Goal: Navigation & Orientation: Understand site structure

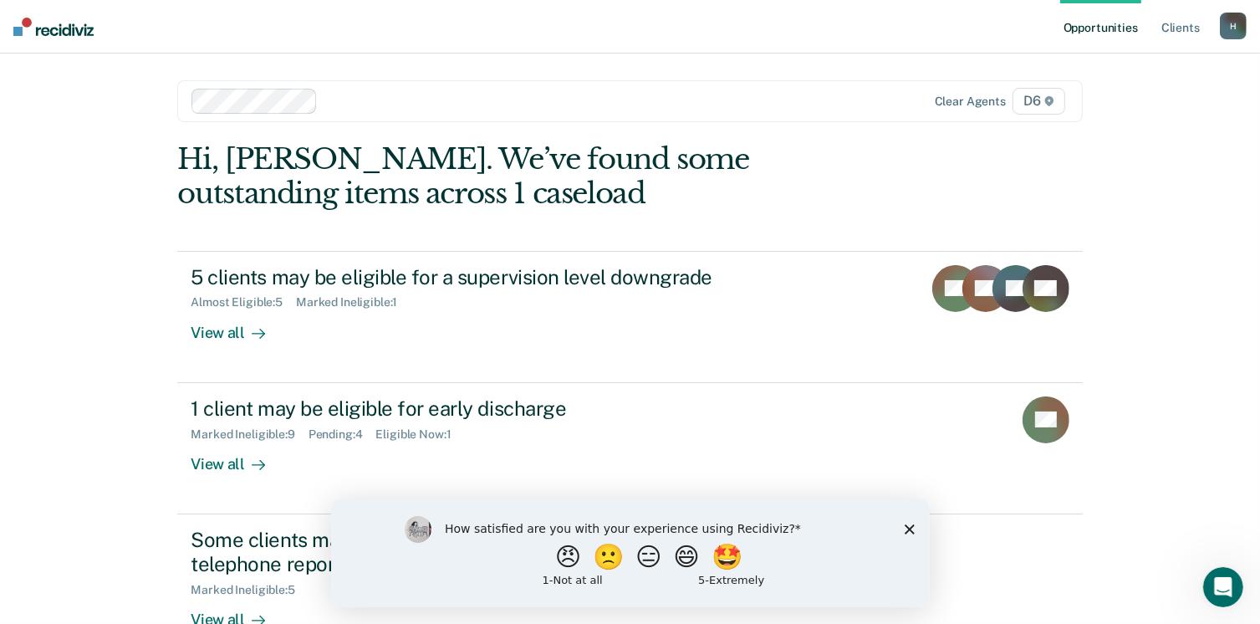
click at [918, 524] on div "How satisfied are you with your experience using Recidiviz? 😠 🙁 😑 😄 🤩 1 - Not a…" at bounding box center [629, 552] width 599 height 108
click at [912, 528] on icon "Close survey" at bounding box center [909, 529] width 10 height 10
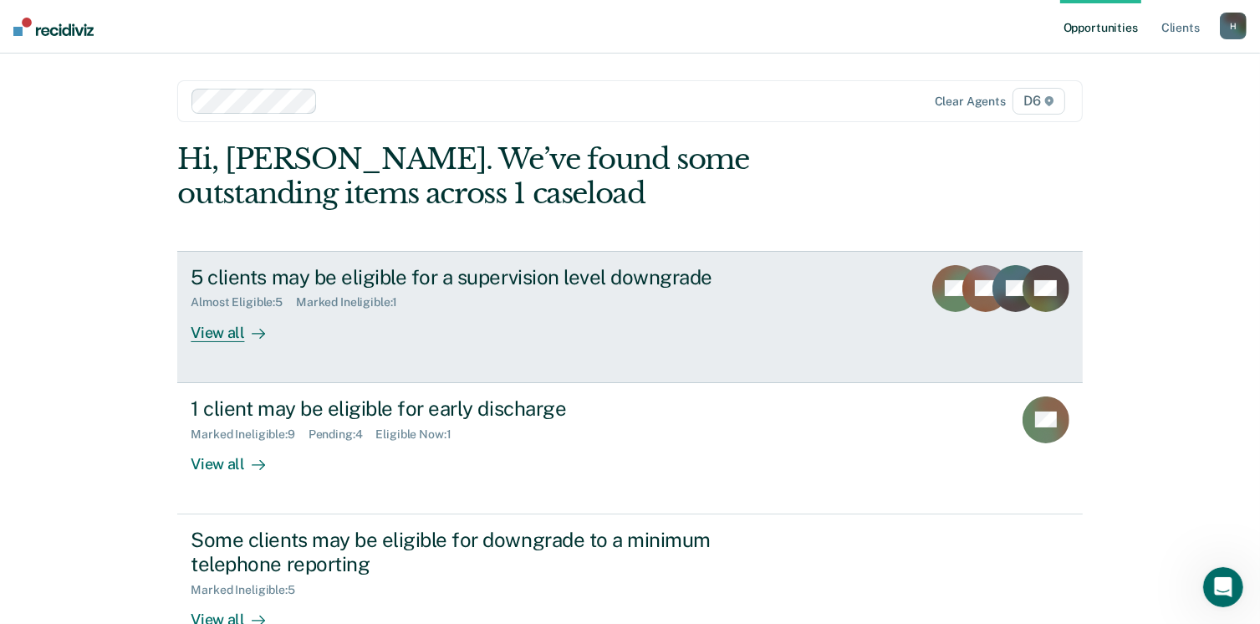
click at [222, 330] on div "View all" at bounding box center [238, 325] width 94 height 33
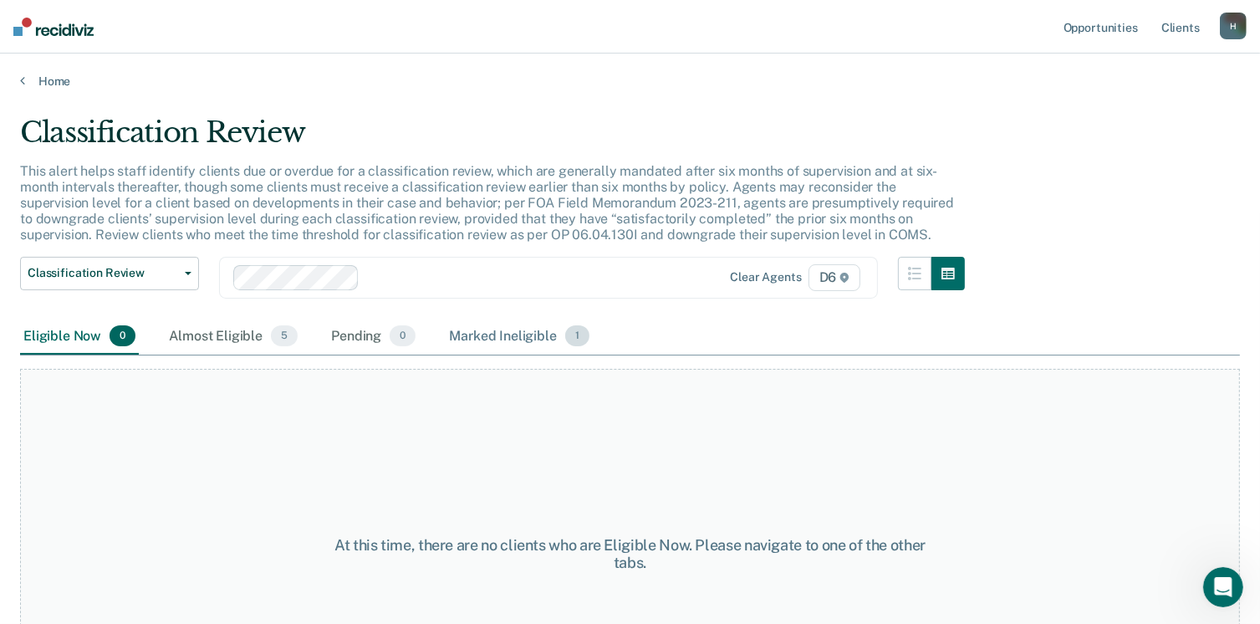
click at [480, 333] on div "Marked Ineligible 1" at bounding box center [519, 337] width 147 height 37
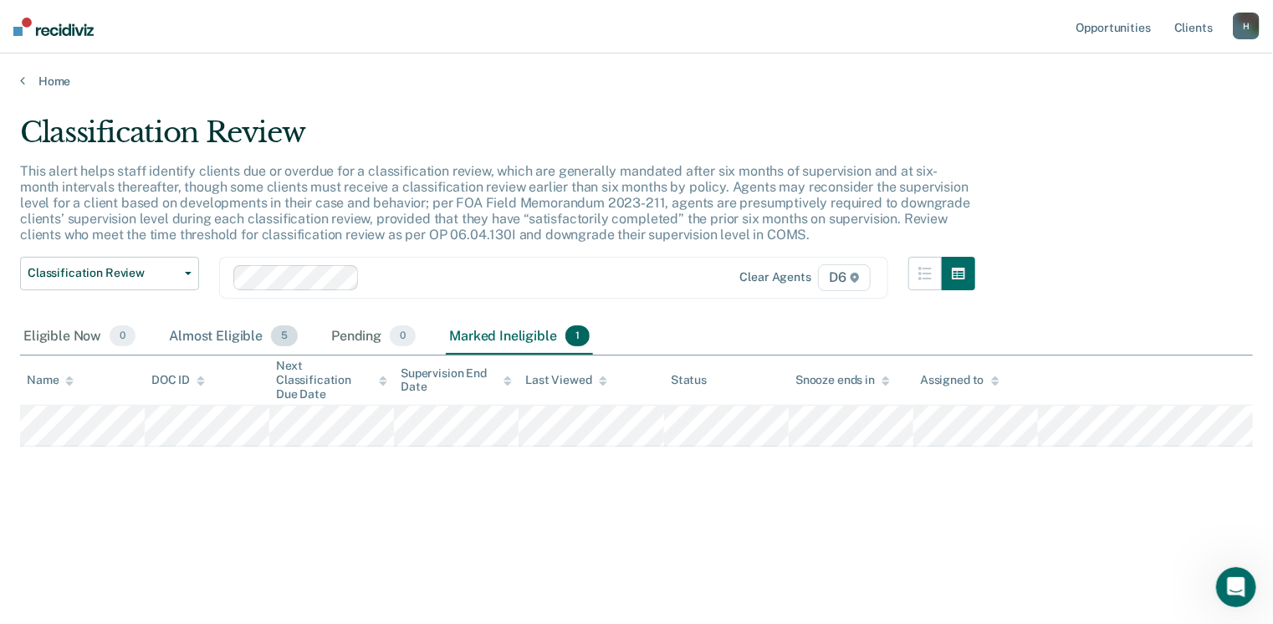
click at [207, 335] on div "Almost Eligible 5" at bounding box center [233, 337] width 135 height 37
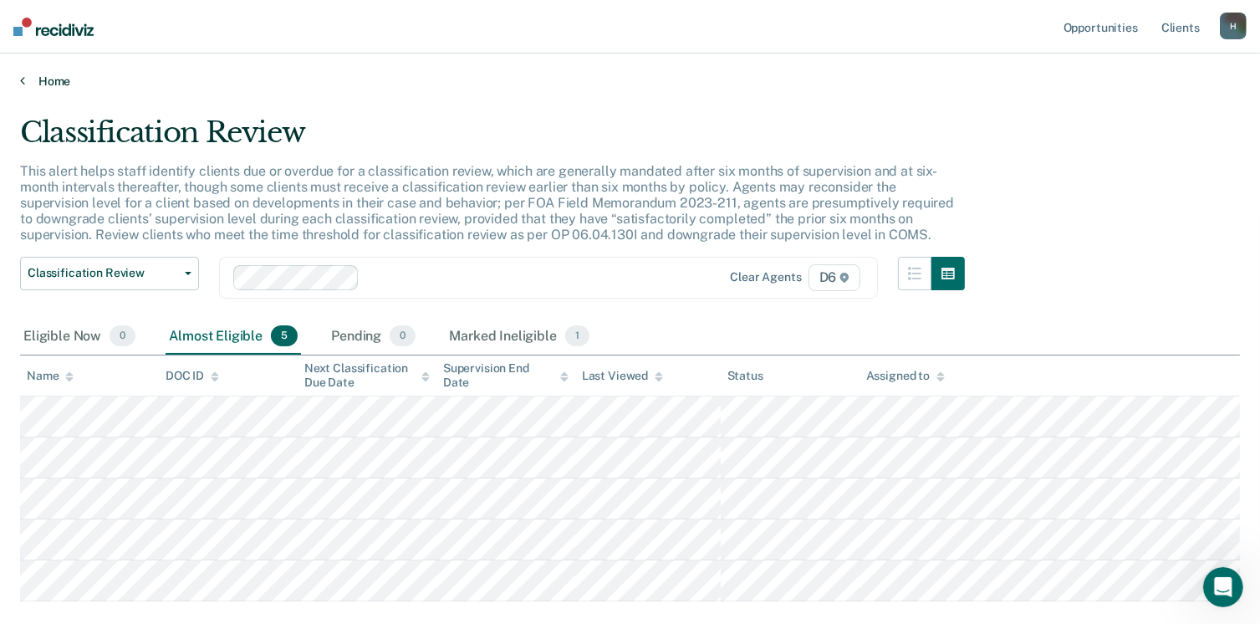
click at [60, 84] on link "Home" at bounding box center [630, 81] width 1220 height 15
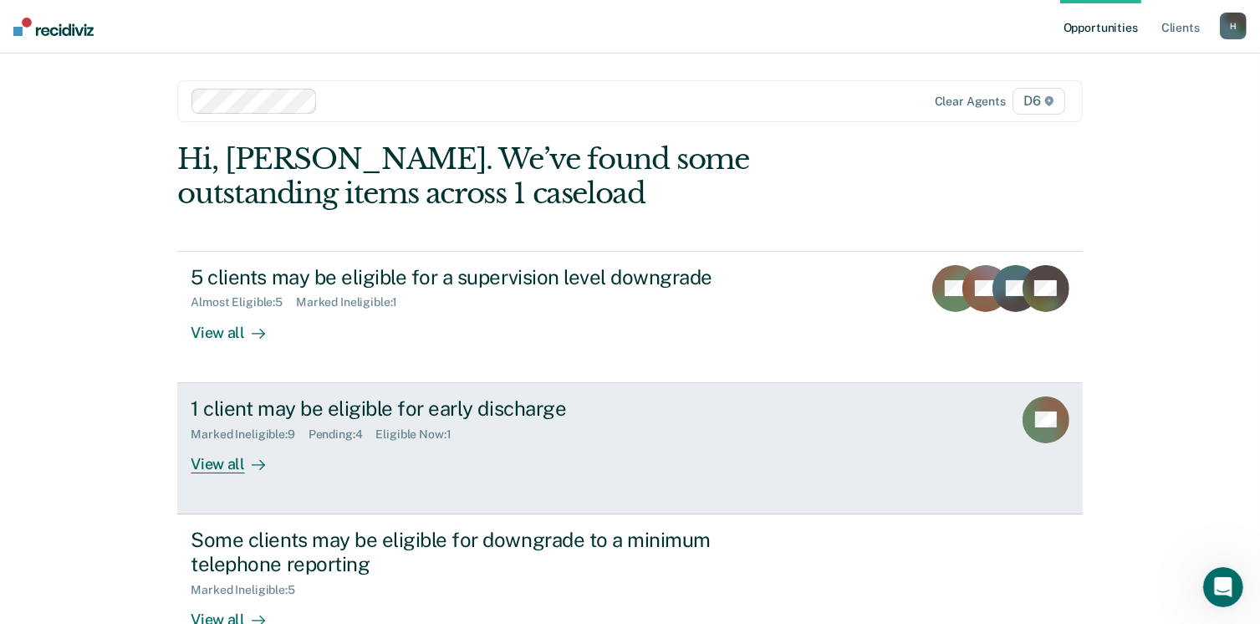
click at [213, 459] on div "View all" at bounding box center [238, 457] width 94 height 33
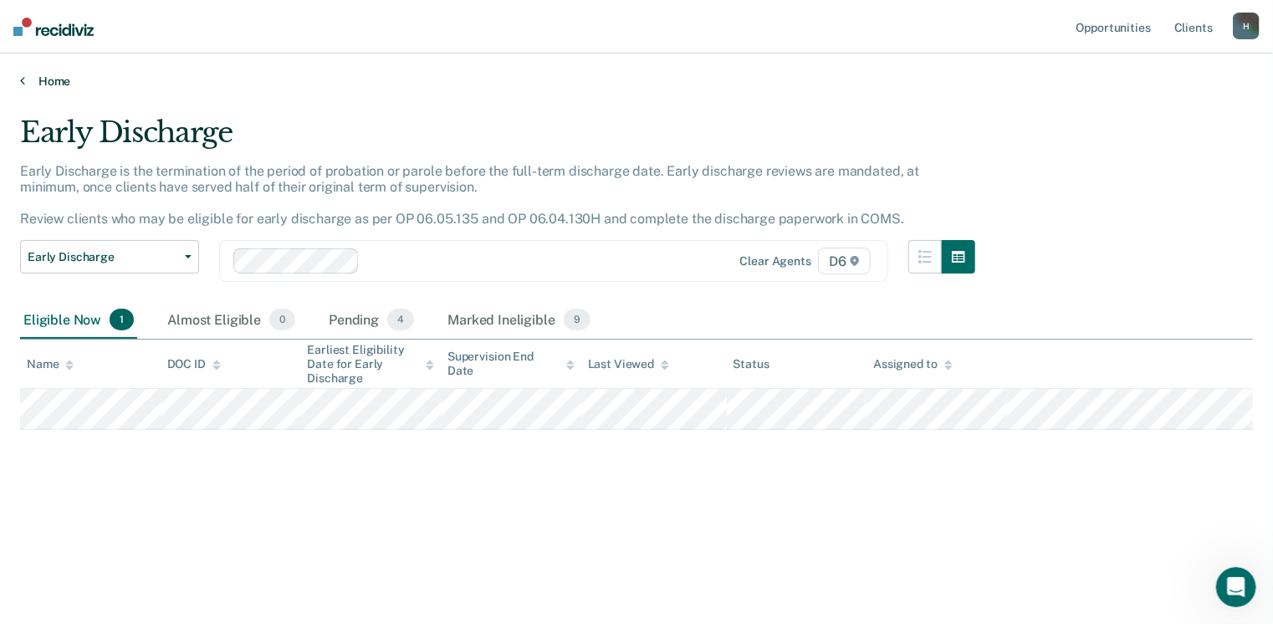
click at [49, 75] on link "Home" at bounding box center [636, 81] width 1233 height 15
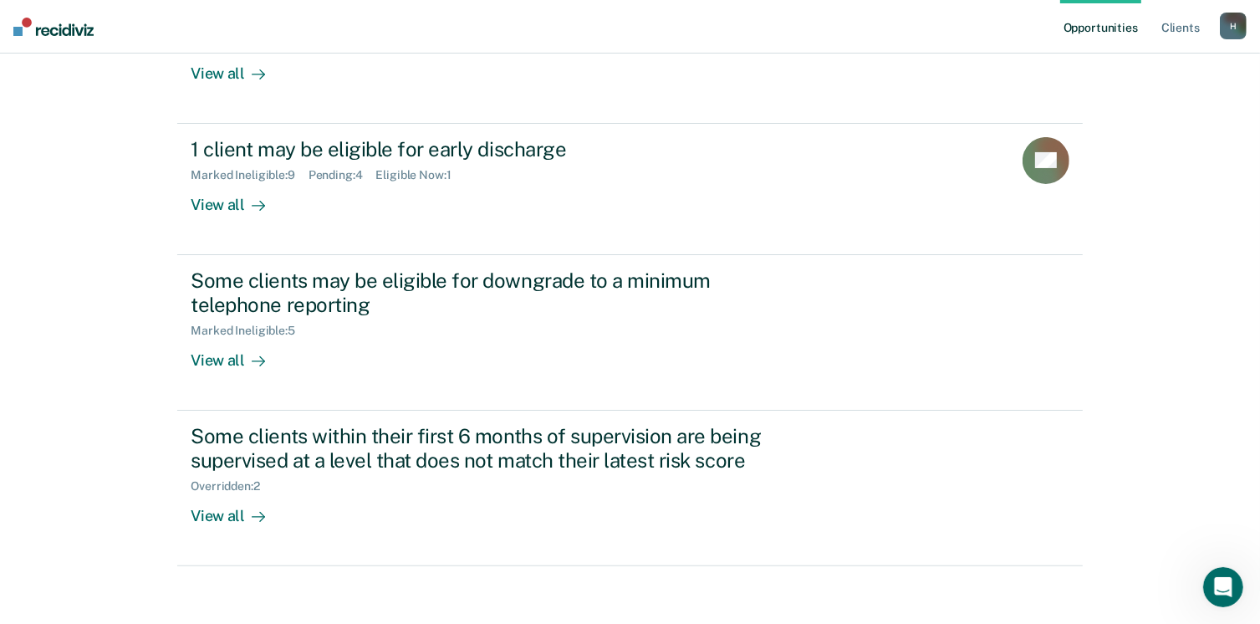
scroll to position [267, 0]
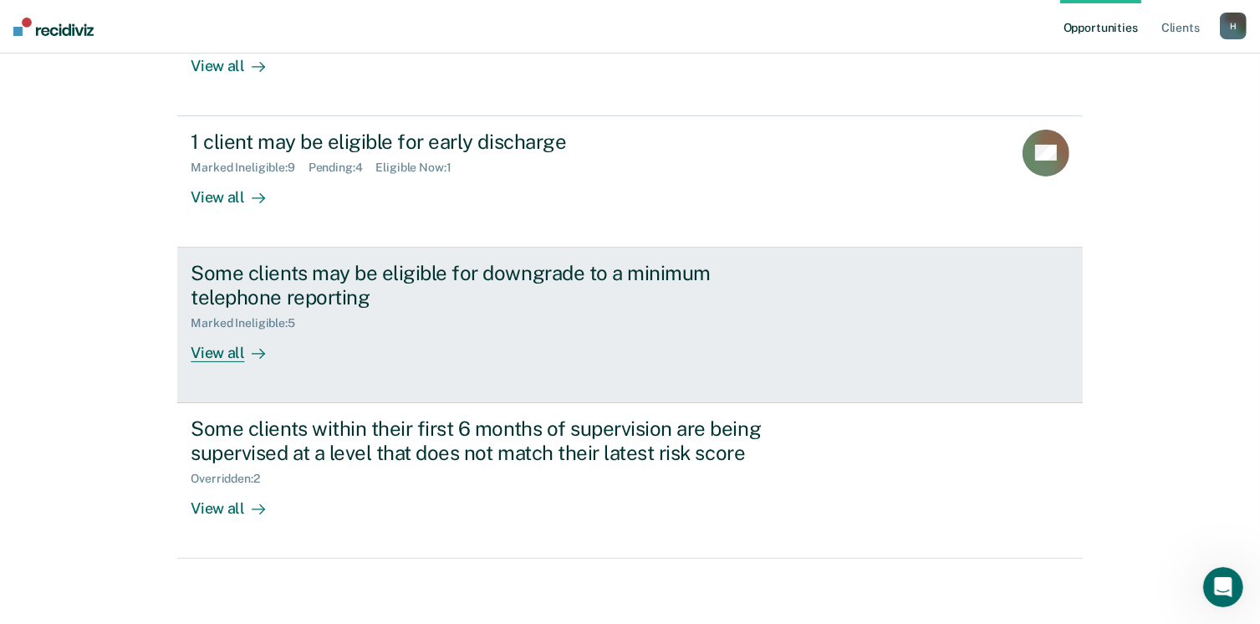
click at [204, 355] on div "View all" at bounding box center [238, 346] width 94 height 33
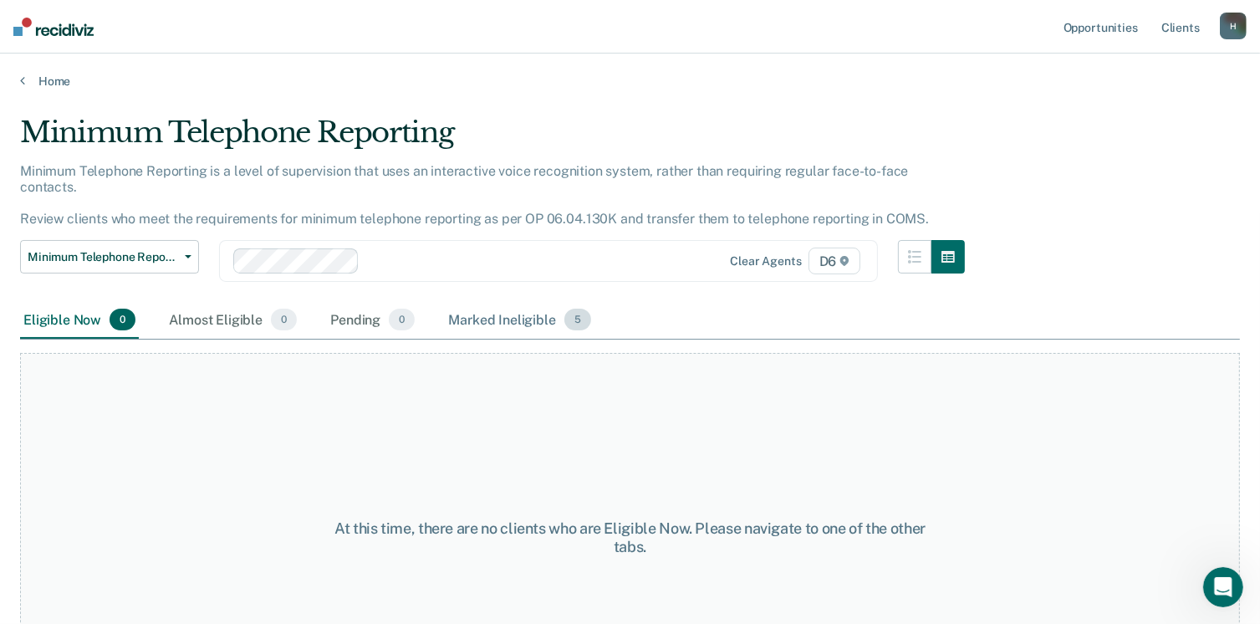
click at [468, 302] on div "Marked Ineligible 5" at bounding box center [520, 320] width 150 height 37
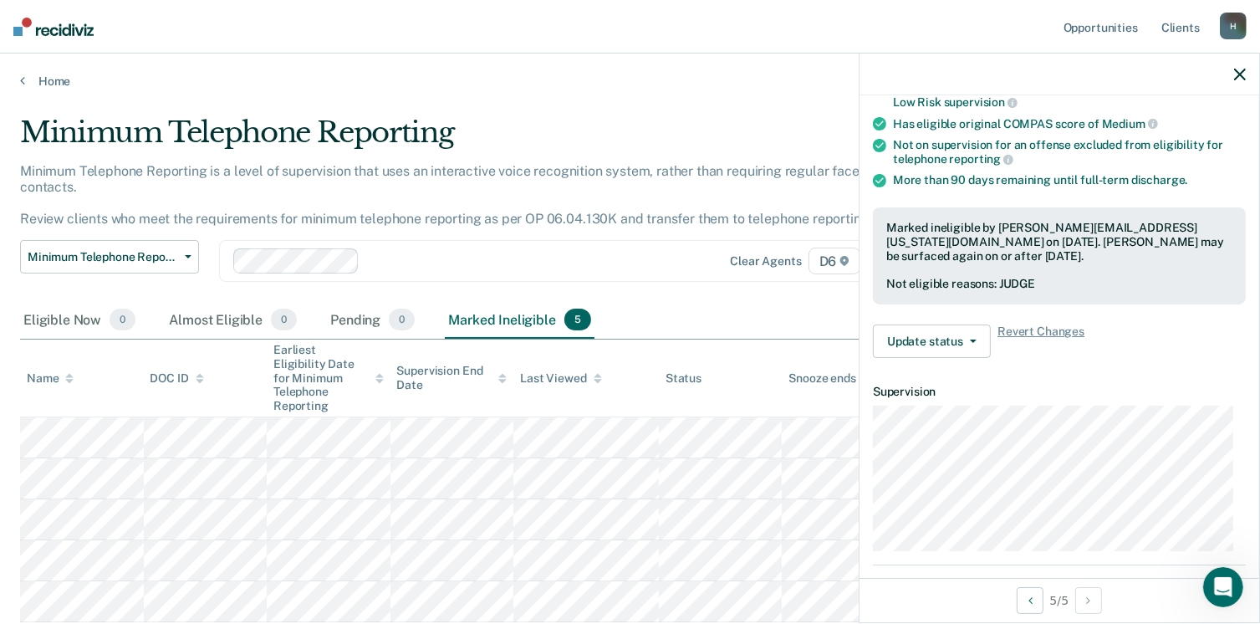
scroll to position [57, 0]
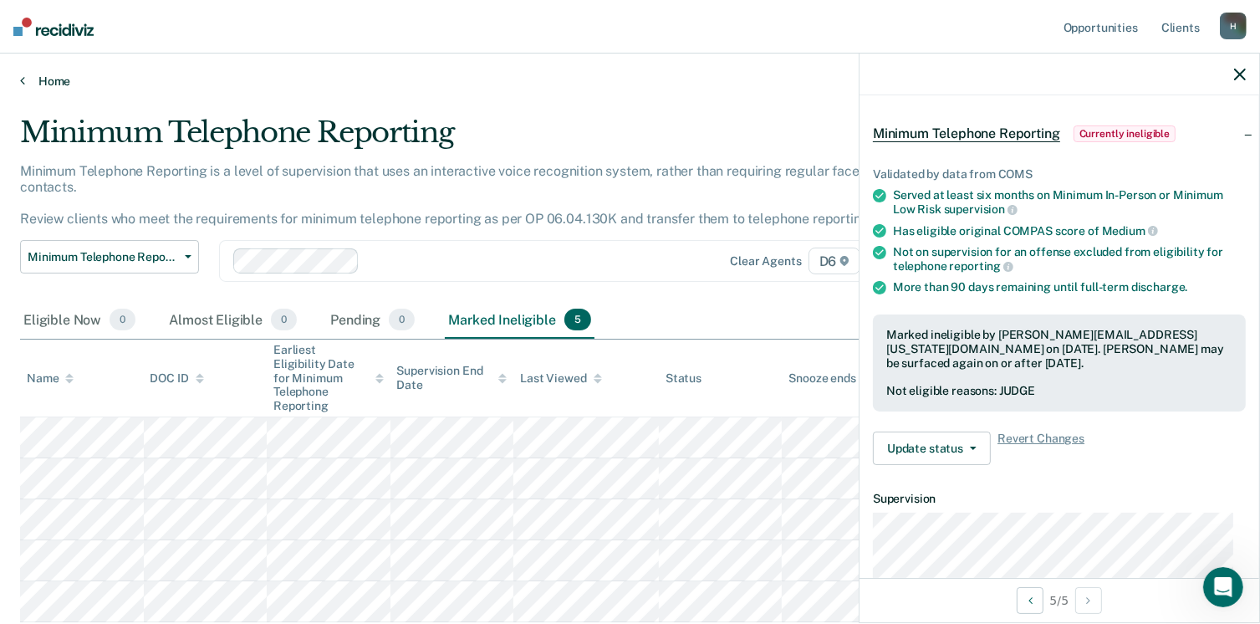
click at [43, 77] on link "Home" at bounding box center [630, 81] width 1220 height 15
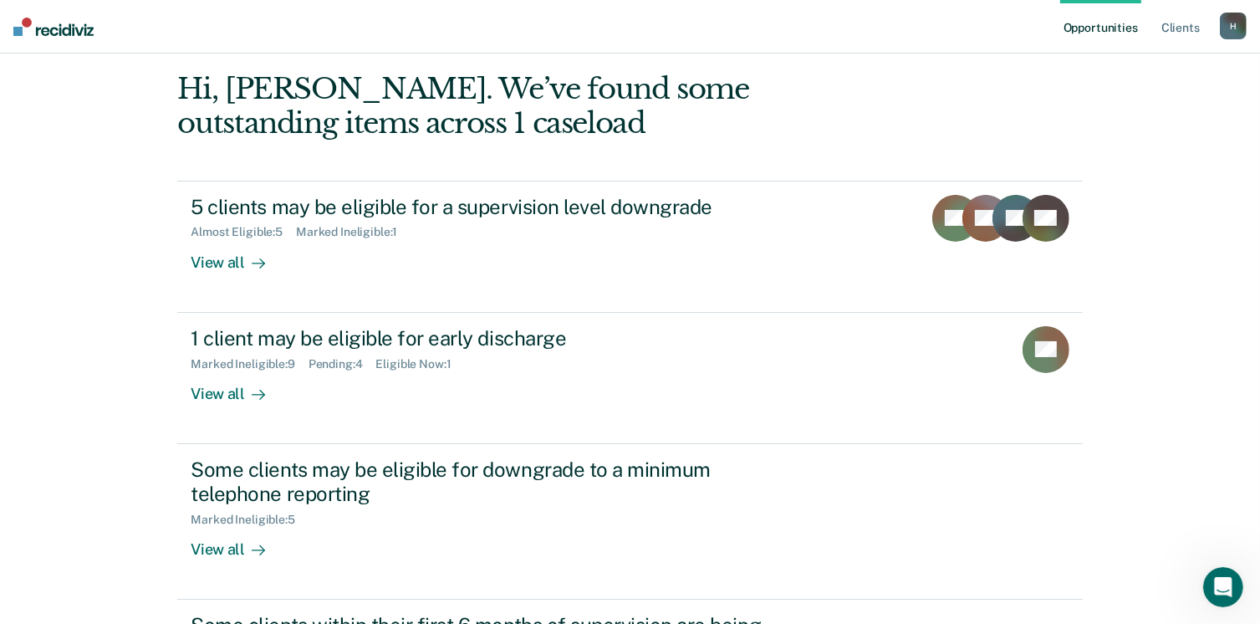
scroll to position [267, 0]
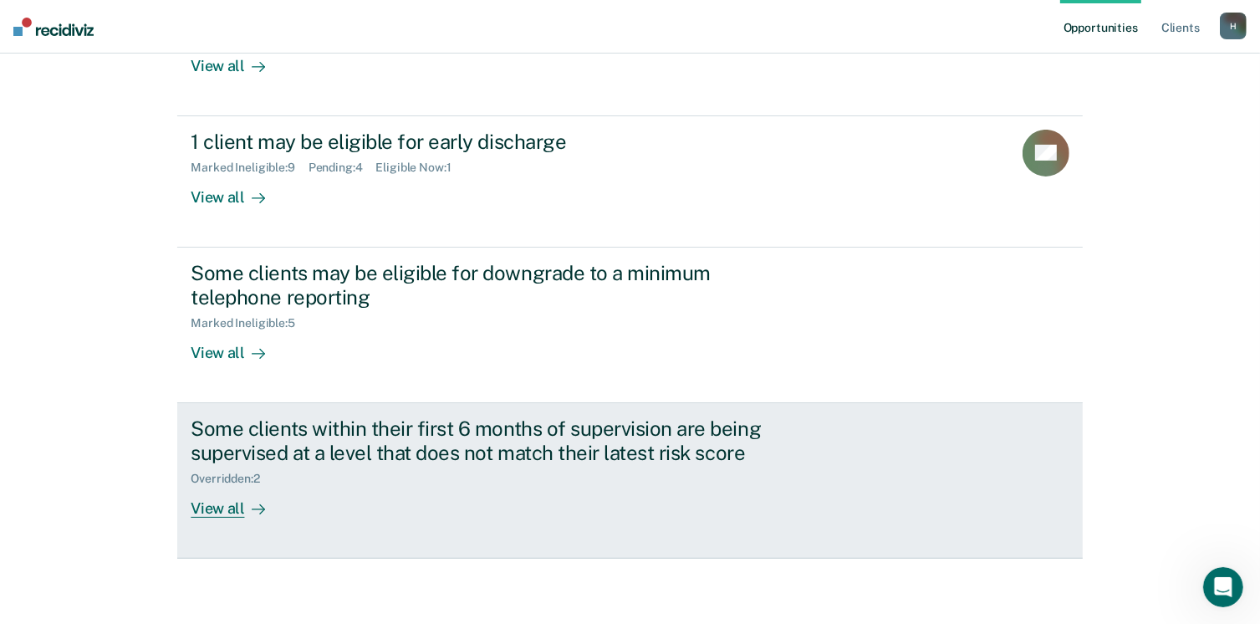
click at [224, 506] on div "View all" at bounding box center [238, 501] width 94 height 33
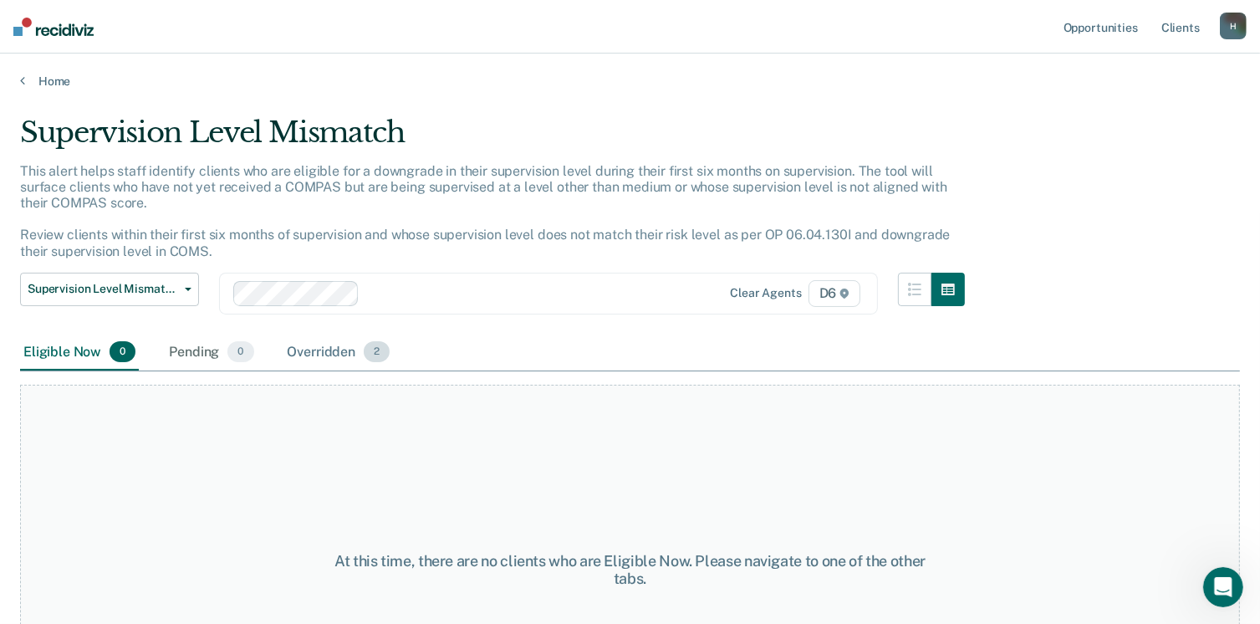
drag, startPoint x: 314, startPoint y: 346, endPoint x: 311, endPoint y: 355, distance: 9.5
click at [311, 356] on div "Overridden 2" at bounding box center [339, 353] width 110 height 37
click at [311, 355] on div "Overridden 2" at bounding box center [339, 353] width 110 height 37
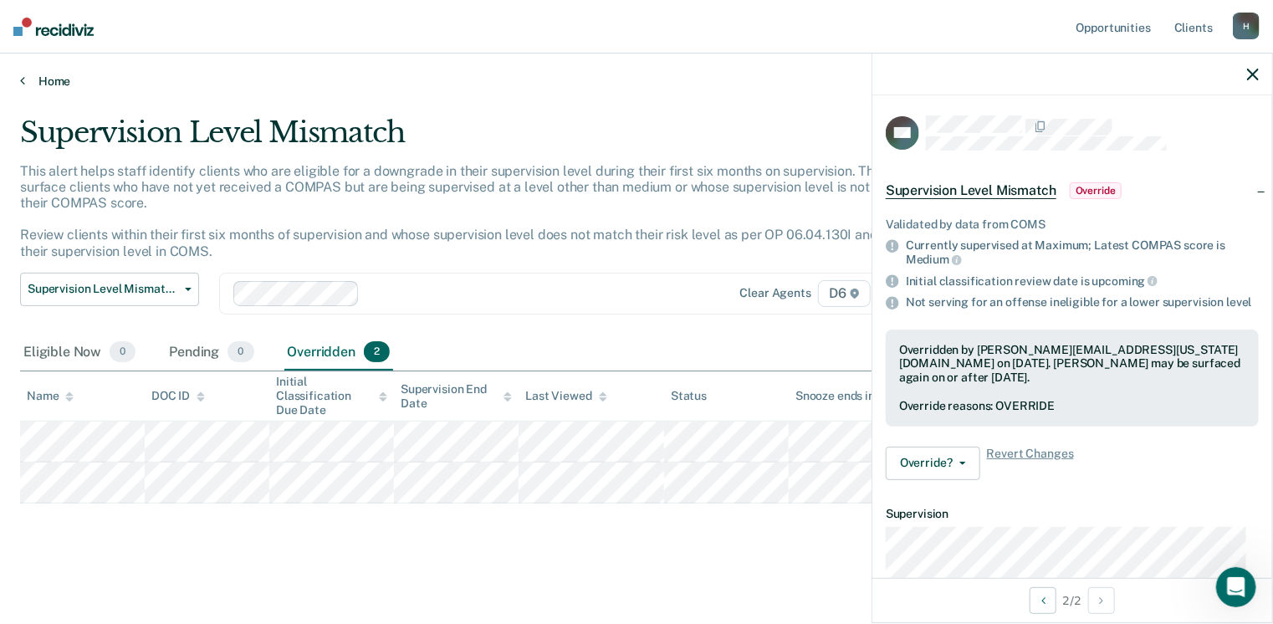
click at [54, 80] on link "Home" at bounding box center [636, 81] width 1233 height 15
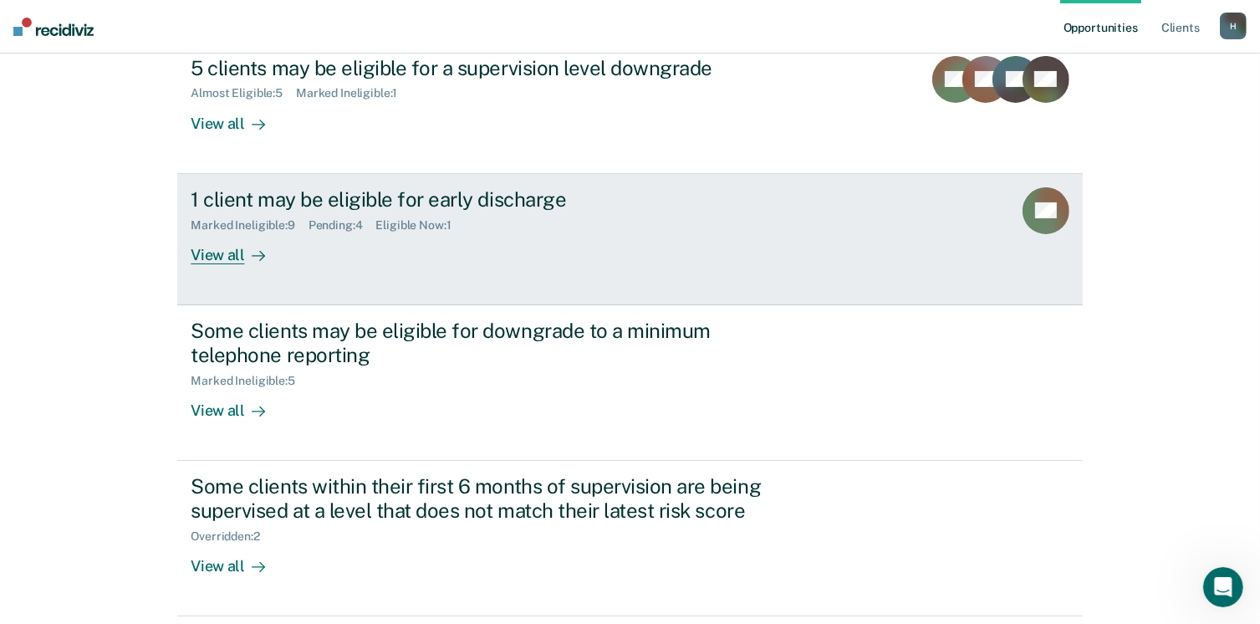
scroll to position [100, 0]
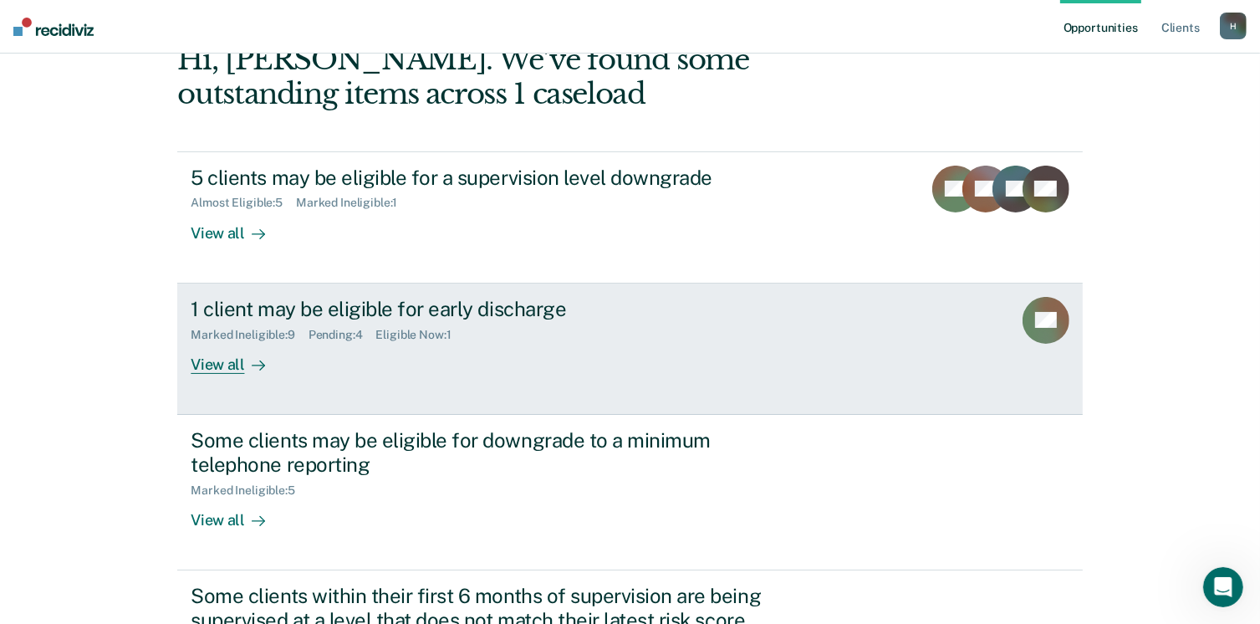
click at [207, 365] on div "View all" at bounding box center [238, 357] width 94 height 33
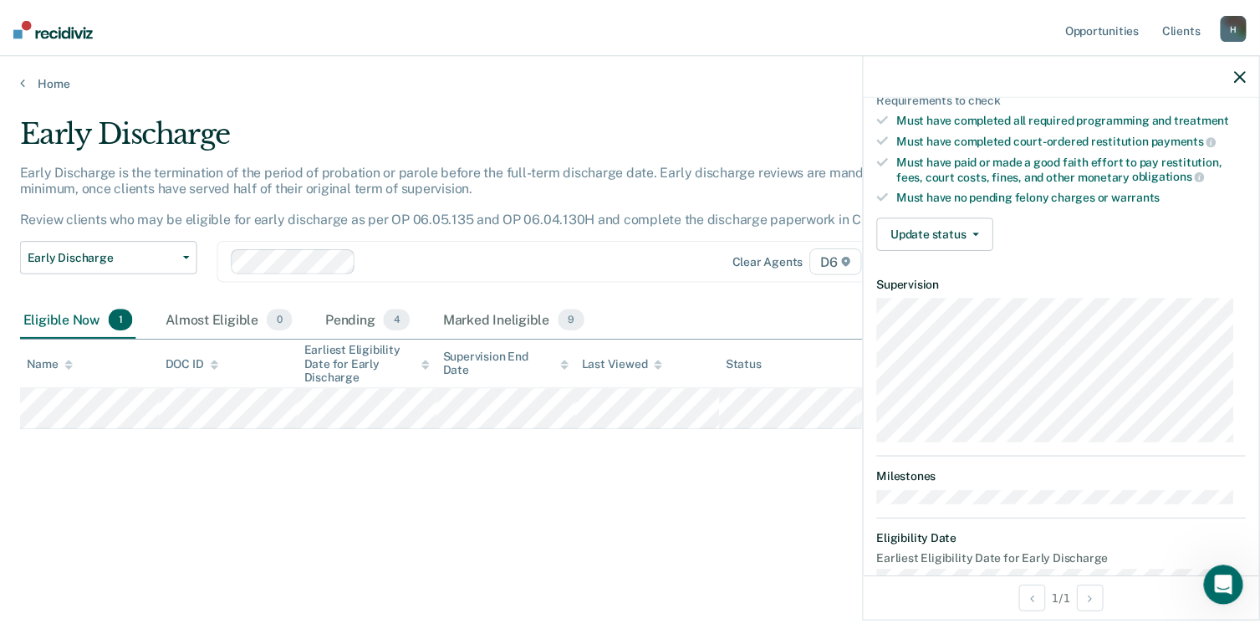
scroll to position [309, 0]
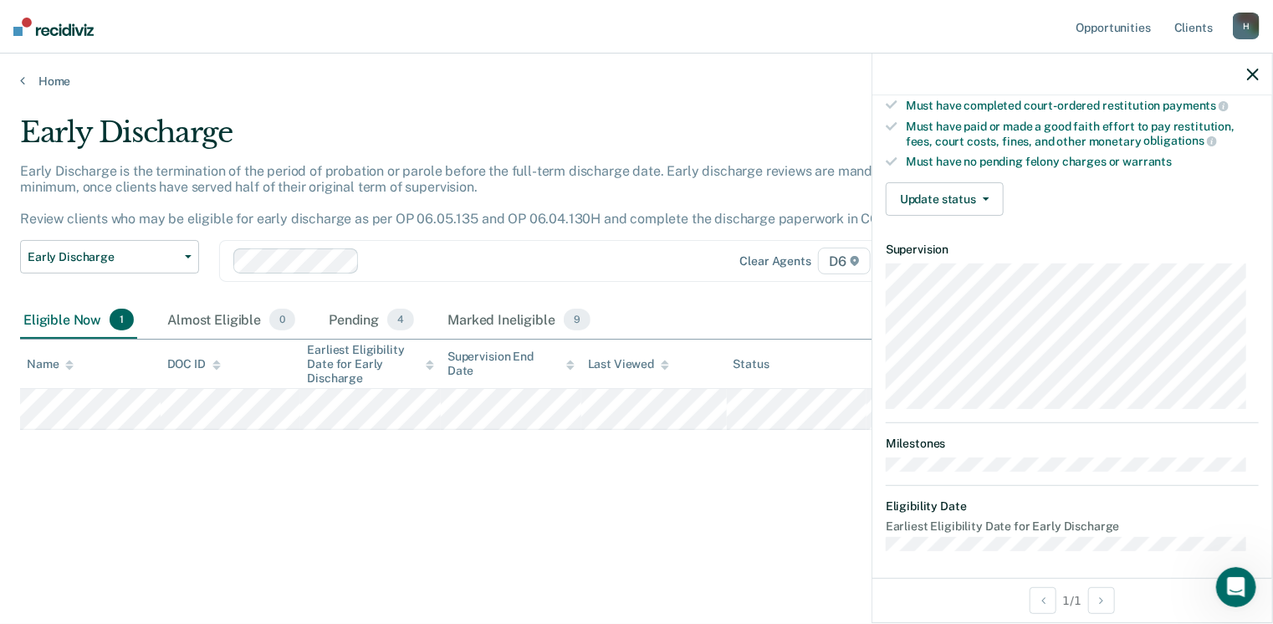
click at [516, 499] on div "Early Discharge Early Discharge is the termination of the period of probation o…" at bounding box center [636, 333] width 1233 height 437
click at [340, 320] on div "Pending 4" at bounding box center [371, 320] width 92 height 37
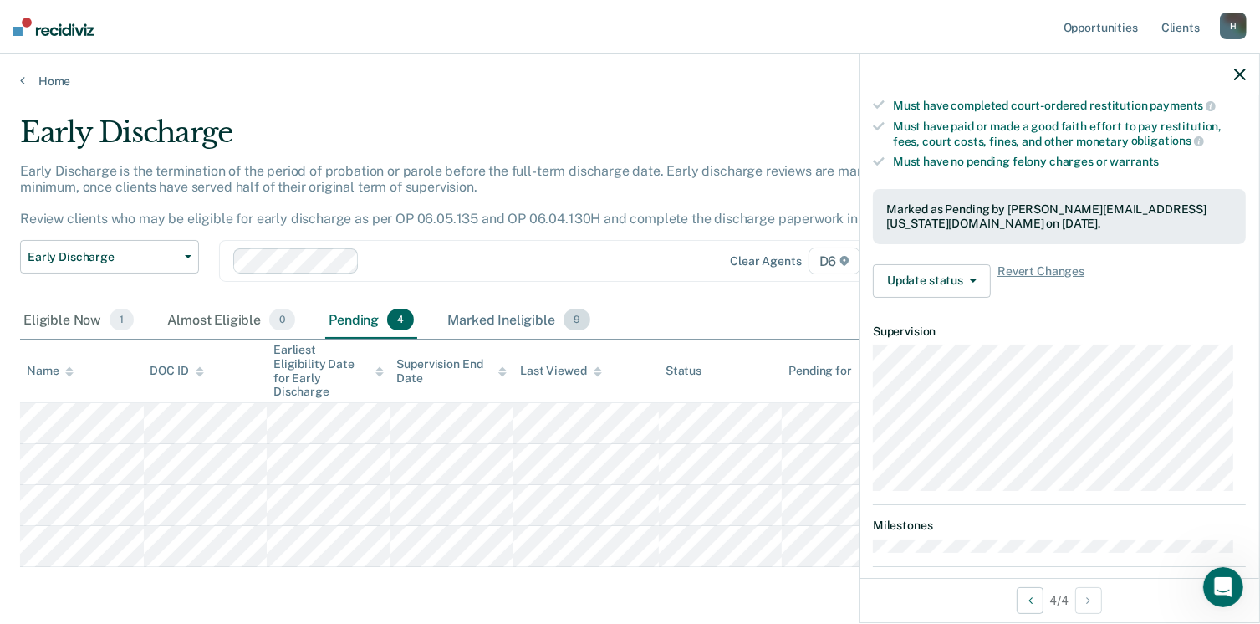
click at [475, 319] on div "Marked Ineligible 9" at bounding box center [519, 320] width 150 height 37
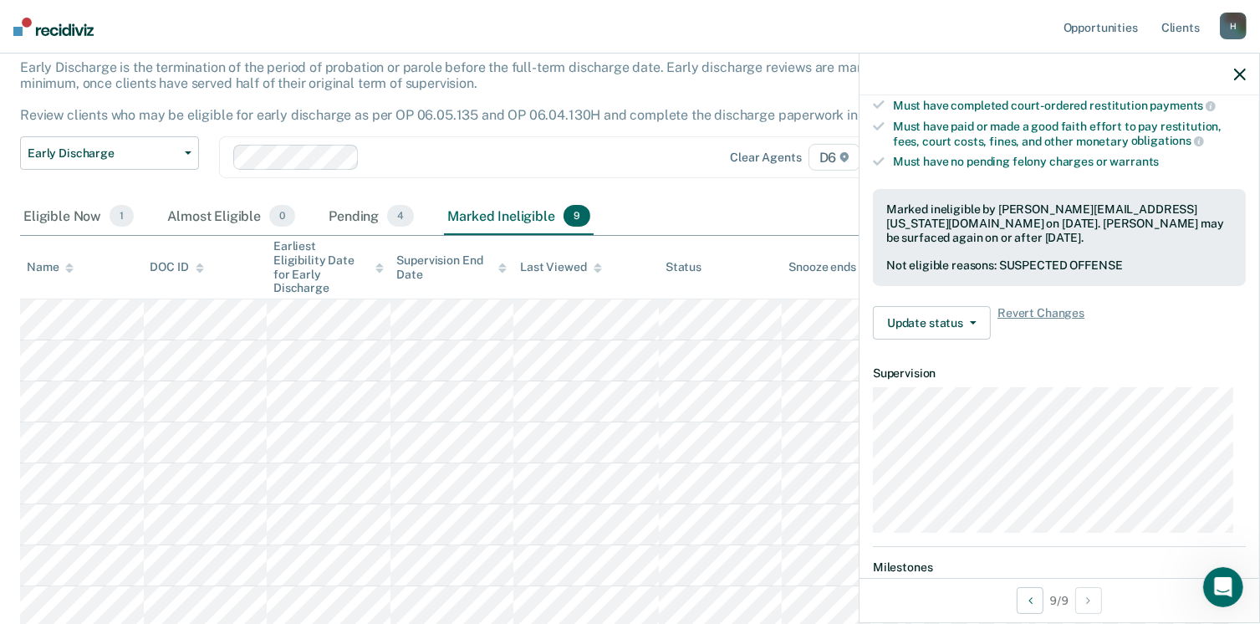
scroll to position [0, 0]
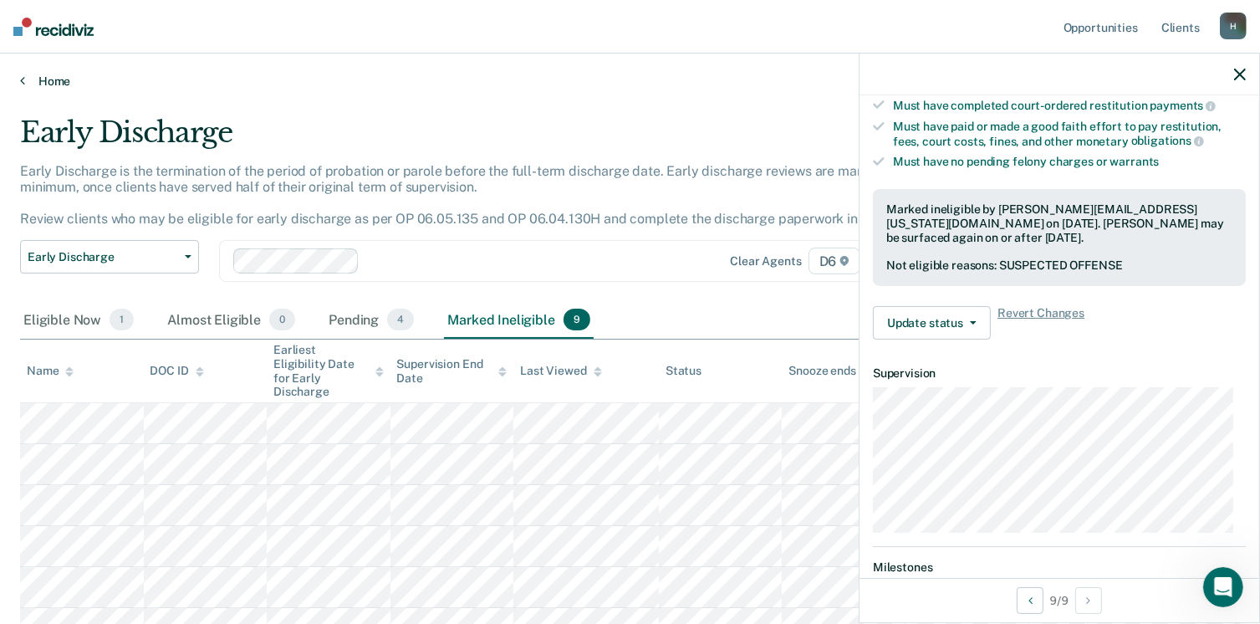
click at [51, 82] on link "Home" at bounding box center [630, 81] width 1220 height 15
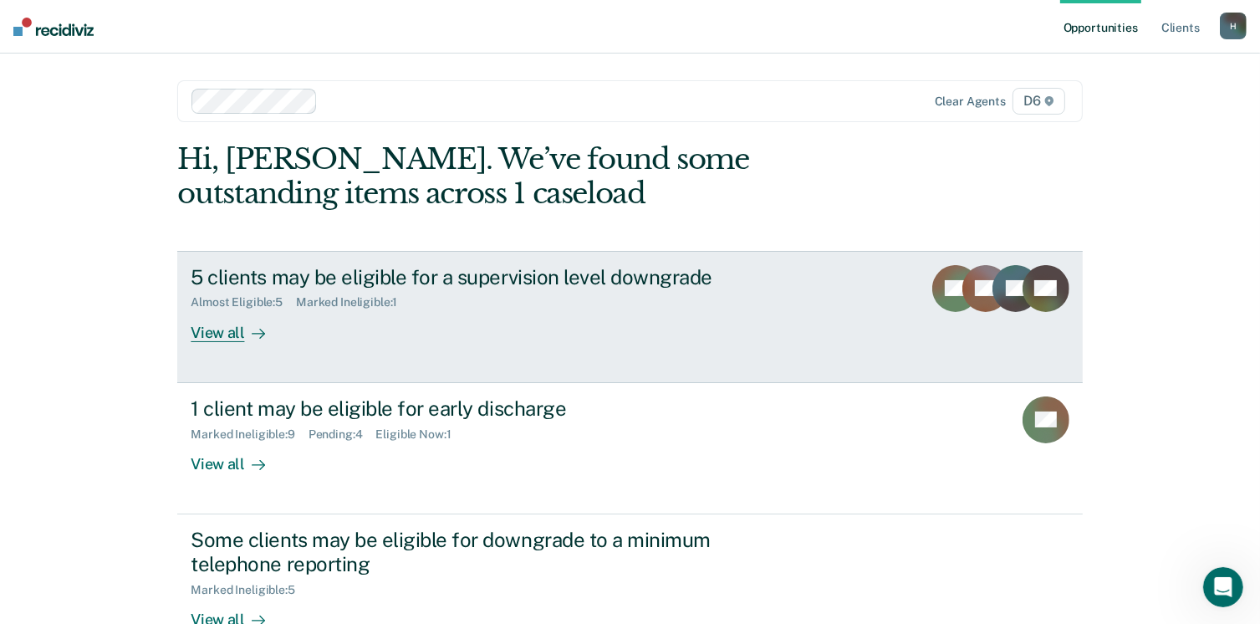
click at [233, 325] on div "View all" at bounding box center [238, 325] width 94 height 33
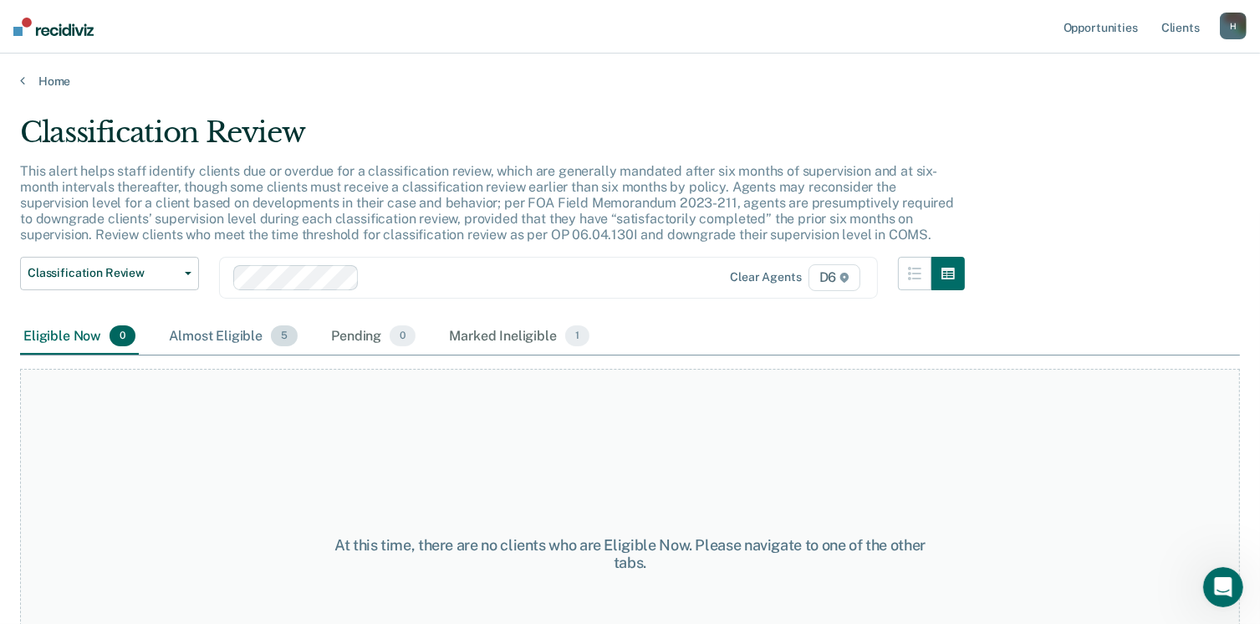
click at [190, 334] on div "Almost Eligible 5" at bounding box center [233, 337] width 135 height 37
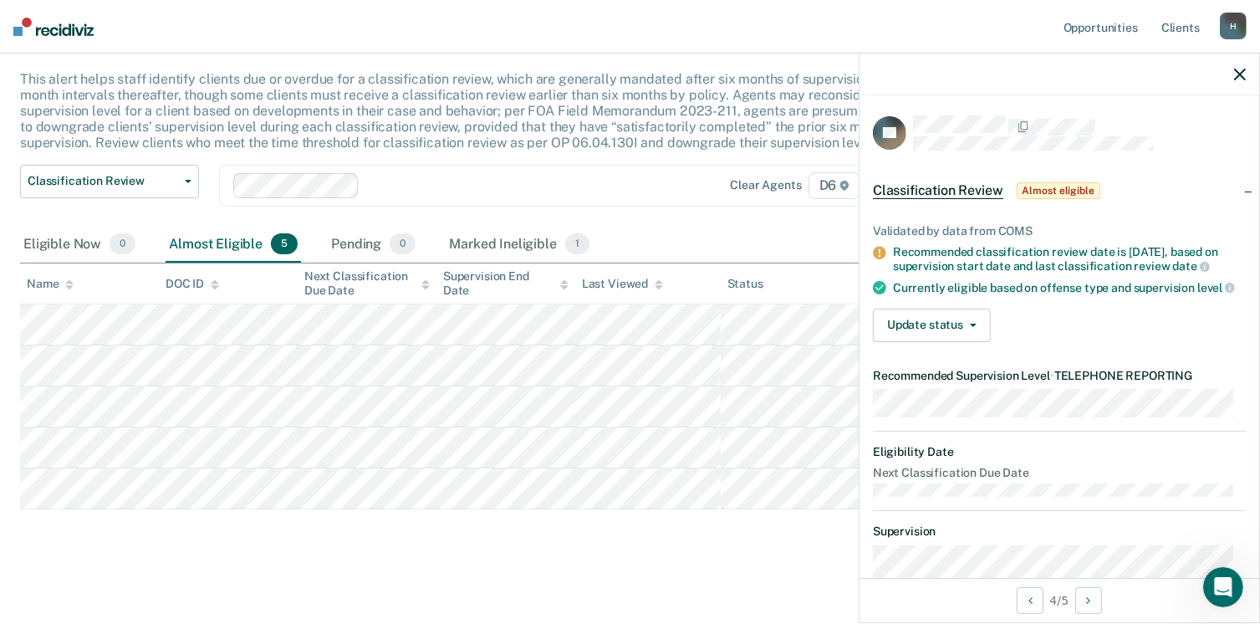
scroll to position [96, 0]
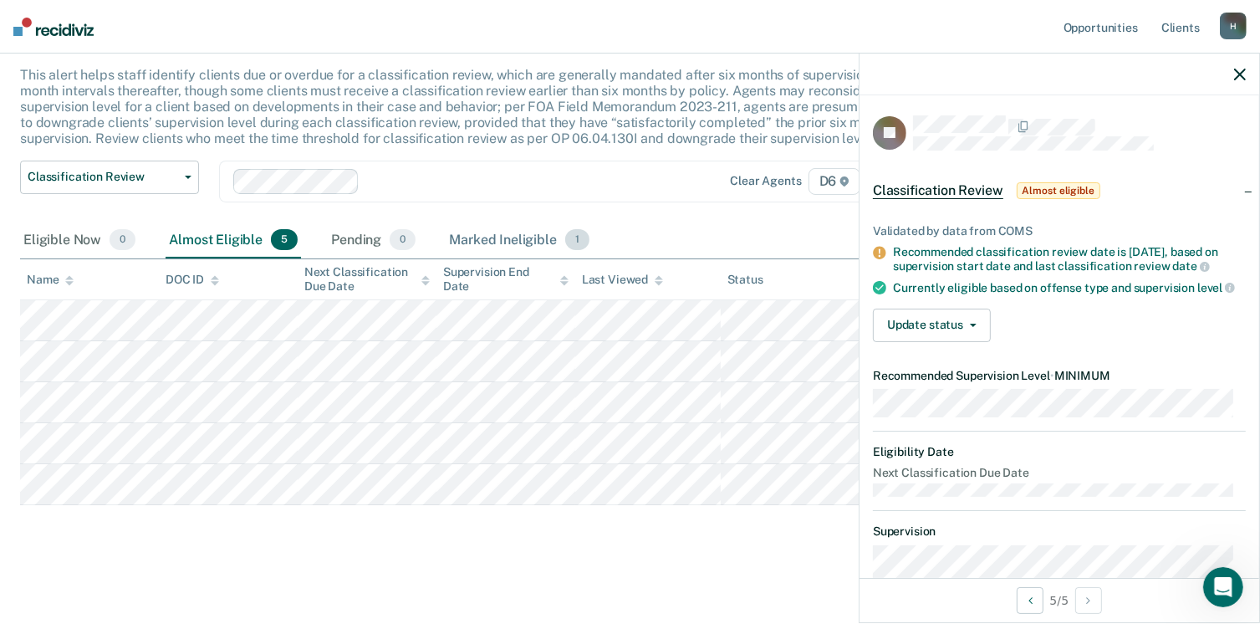
click at [476, 241] on div "Marked Ineligible 1" at bounding box center [519, 240] width 147 height 37
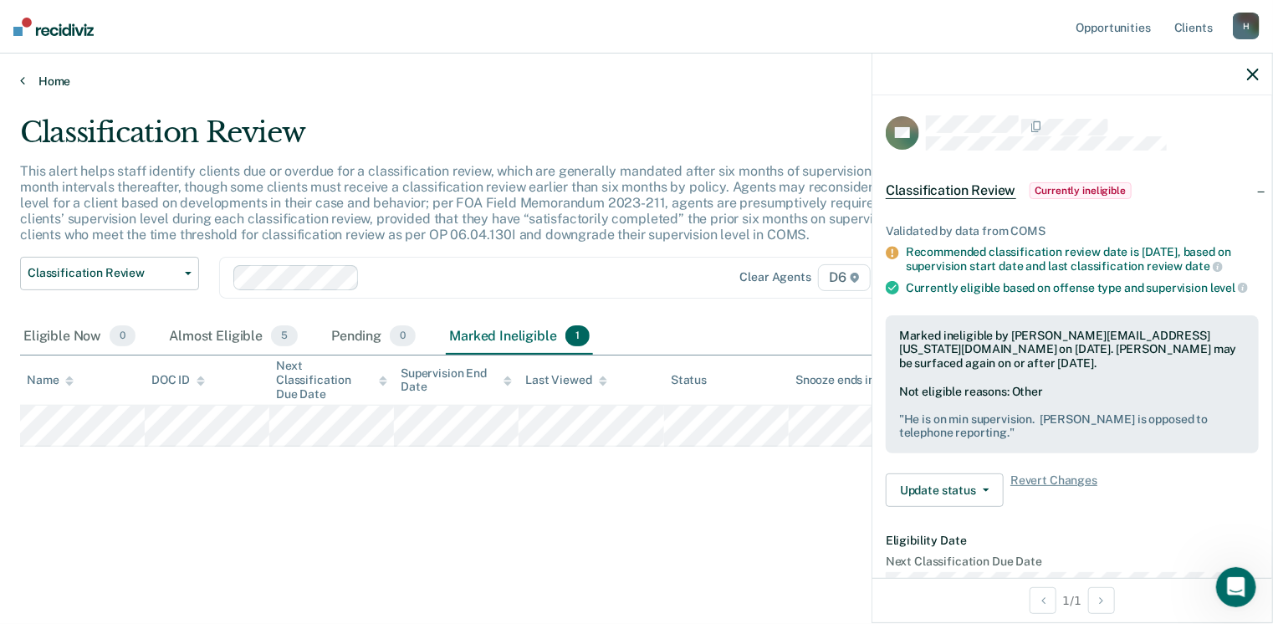
click at [40, 74] on link "Home" at bounding box center [636, 81] width 1233 height 15
